Goal: Task Accomplishment & Management: Use online tool/utility

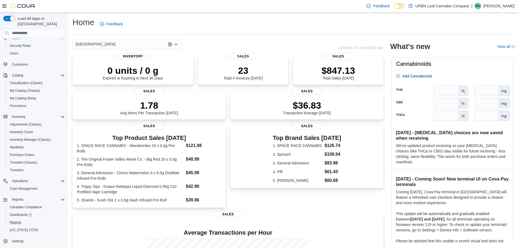
click at [25, 219] on button "Reports" at bounding box center [36, 223] width 62 height 8
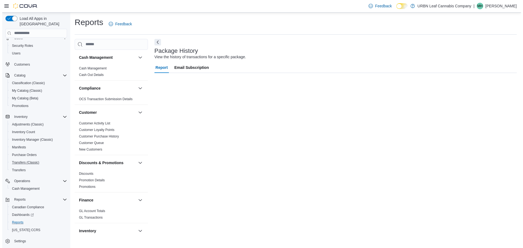
scroll to position [4, 0]
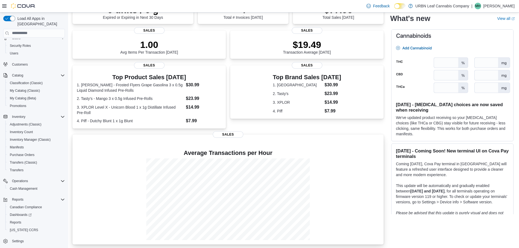
scroll to position [62, 0]
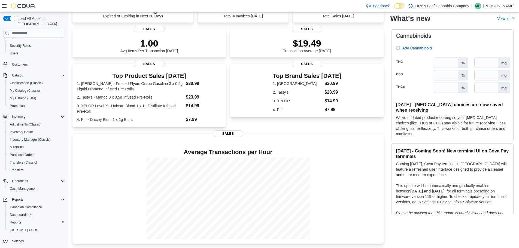
click at [23, 219] on div "Reports" at bounding box center [36, 222] width 57 height 7
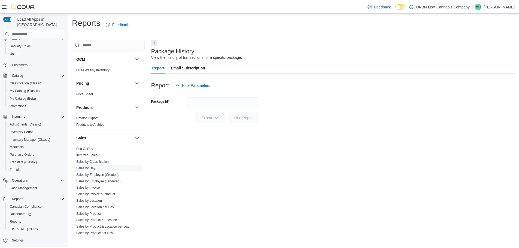
scroll to position [299, 0]
click at [87, 201] on link "Sales by Location" at bounding box center [90, 201] width 26 height 4
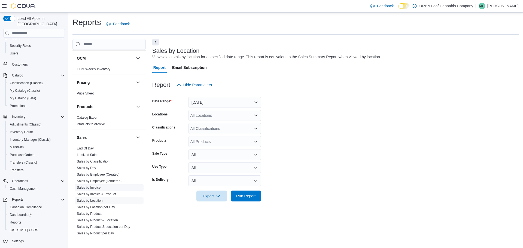
click at [96, 187] on link "Sales by Invoice" at bounding box center [89, 188] width 24 height 4
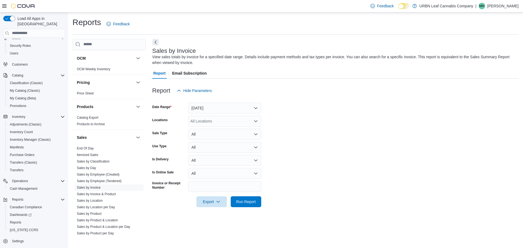
click at [211, 122] on div "All Locations" at bounding box center [224, 121] width 73 height 11
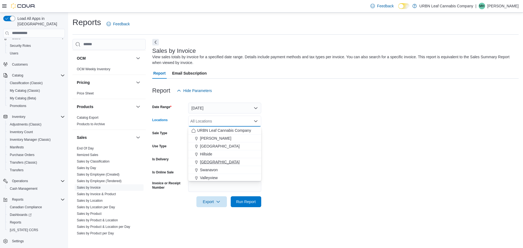
click at [213, 162] on span "[GEOGRAPHIC_DATA]" at bounding box center [220, 161] width 40 height 5
click at [312, 140] on form "Date Range [DATE] Locations [GEOGRAPHIC_DATA] Combo box. Selected. [GEOGRAPHIC_…" at bounding box center [335, 151] width 366 height 111
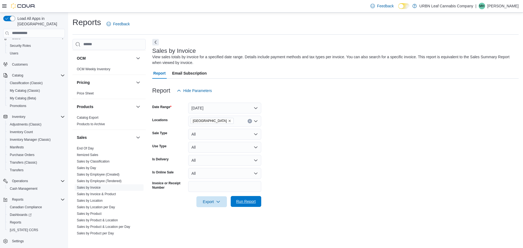
click at [251, 197] on span "Run Report" at bounding box center [246, 201] width 24 height 11
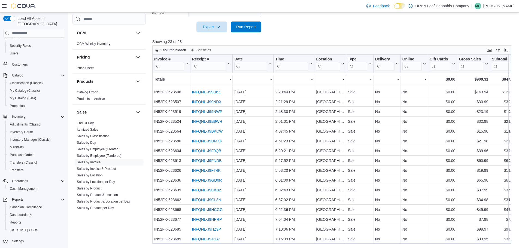
scroll to position [69, 0]
